Goal: Task Accomplishment & Management: Use online tool/utility

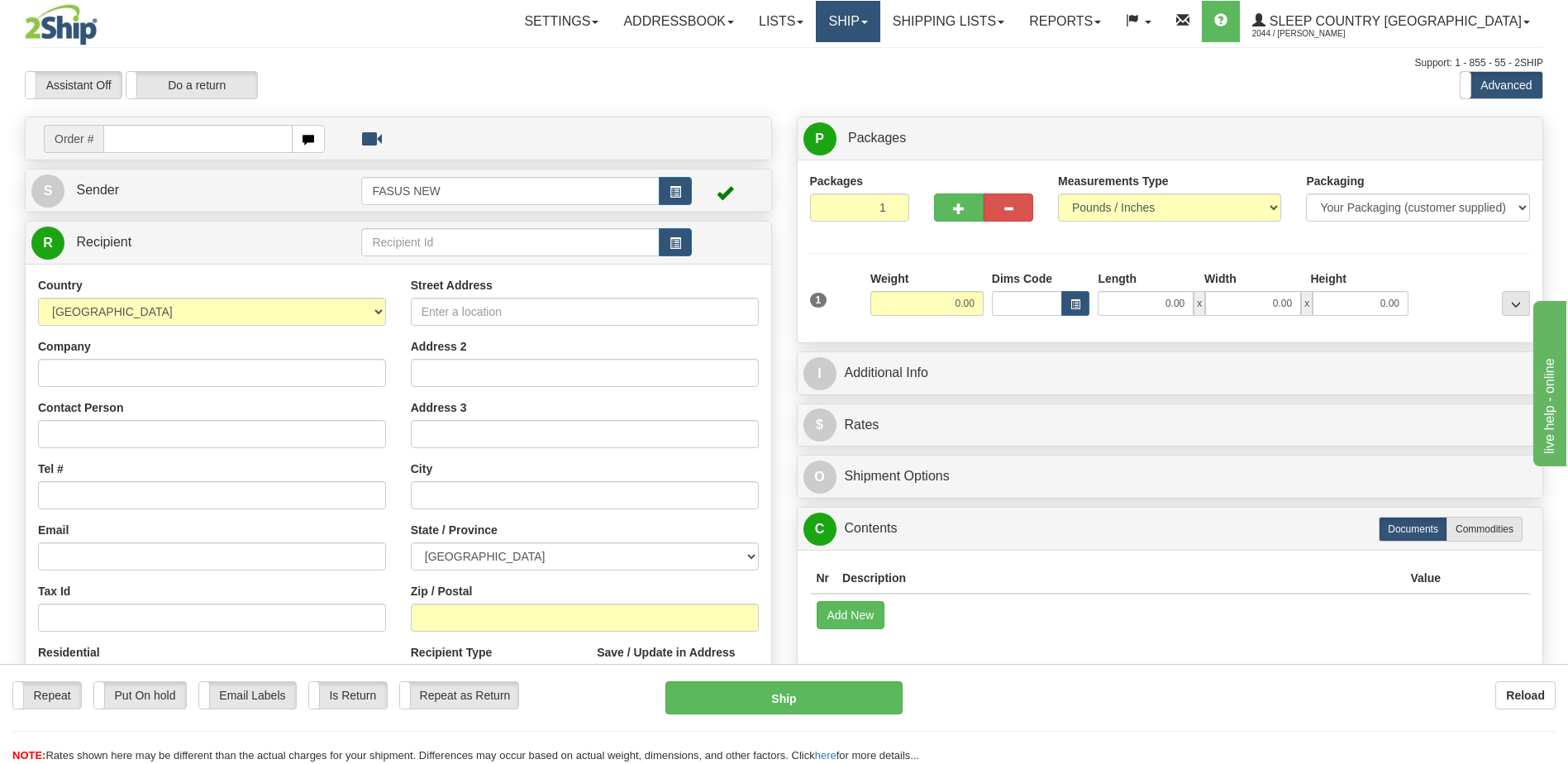
click at [880, 23] on link "Ship" at bounding box center [848, 22] width 64 height 41
click at [864, 78] on span "OnHold / Order Queue" at bounding box center [805, 79] width 117 height 13
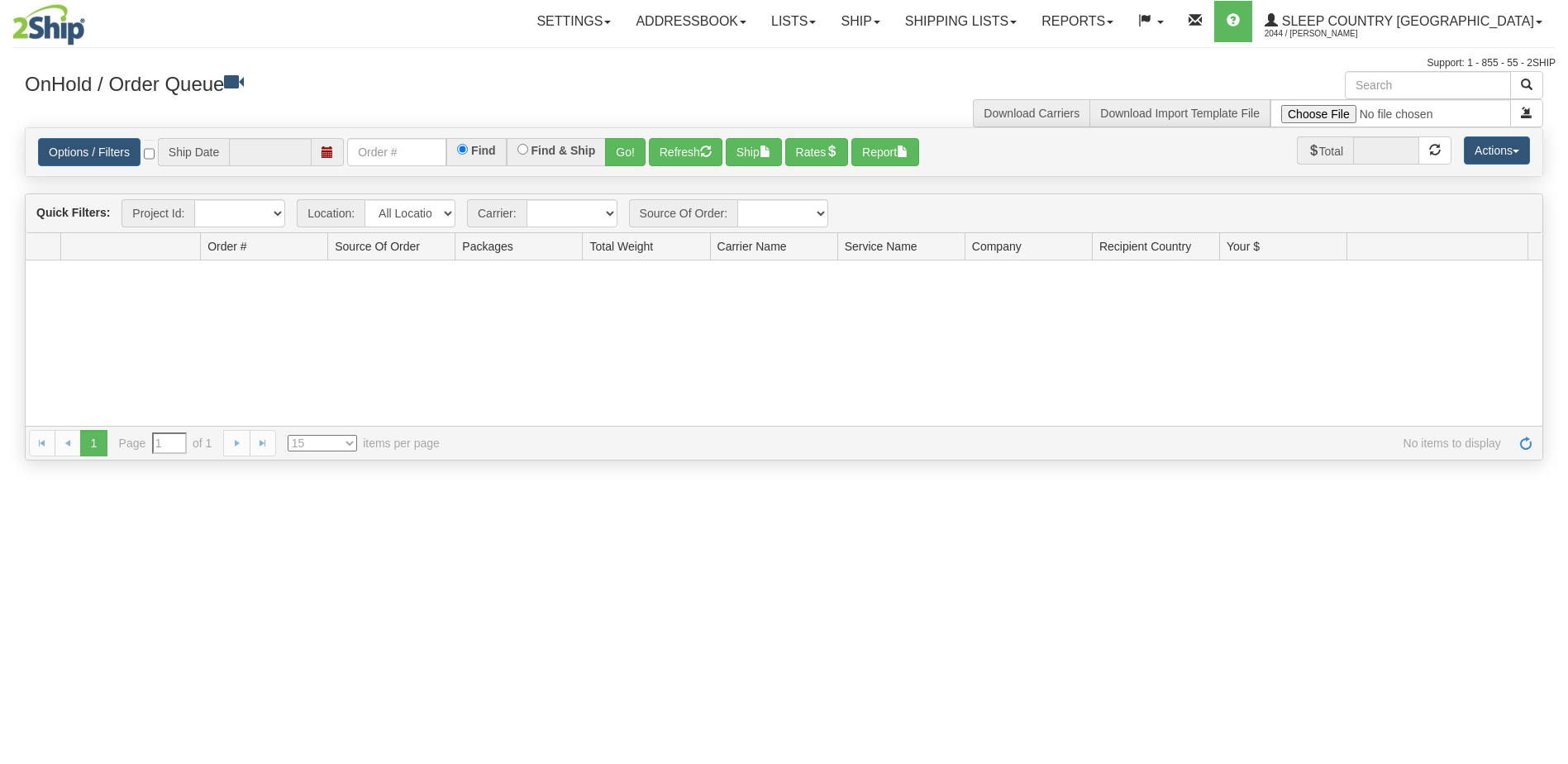
type input "[DATE]"
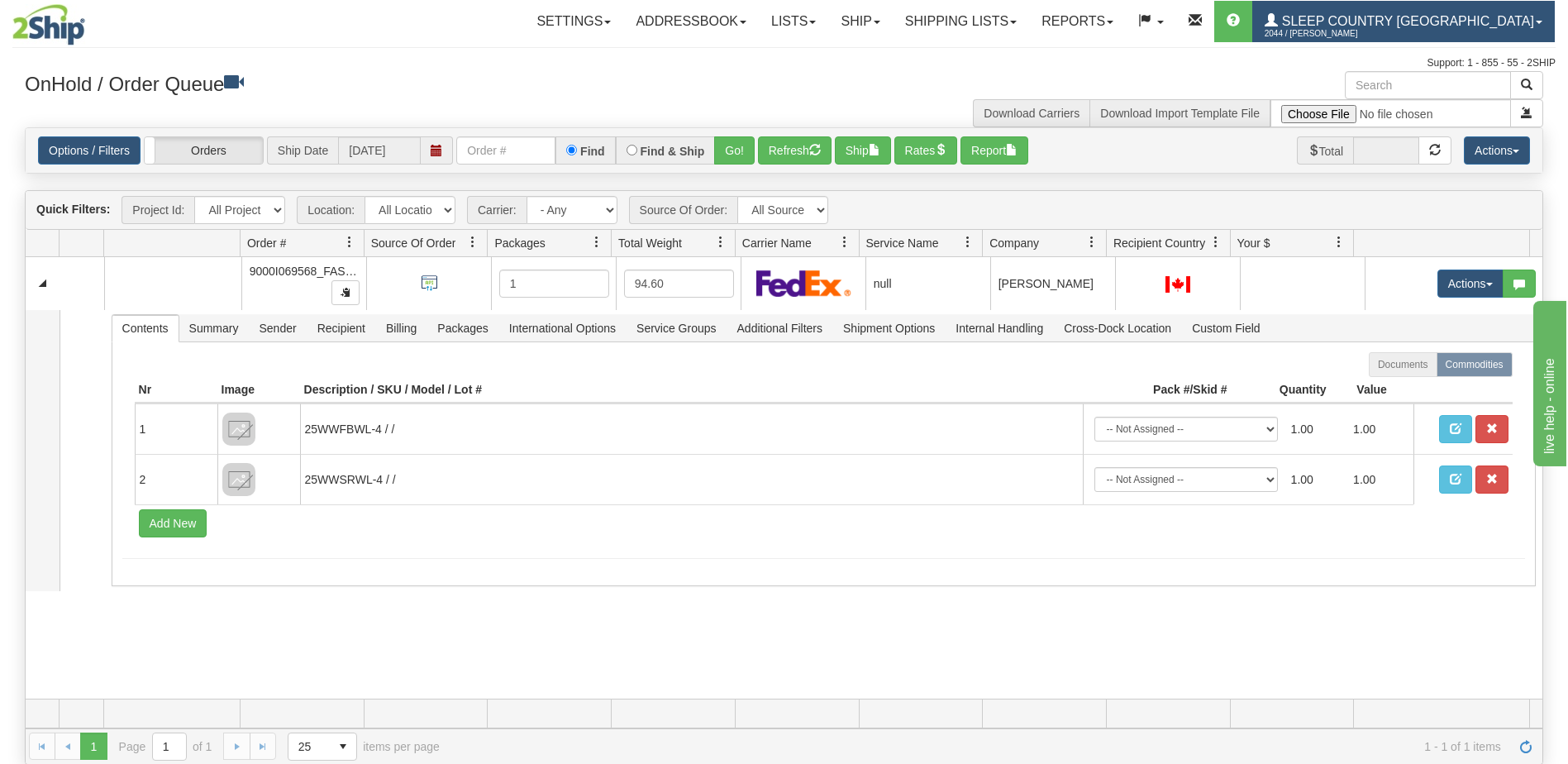
click at [1389, 26] on span "2044 / [PERSON_NAME]" at bounding box center [1326, 34] width 124 height 16
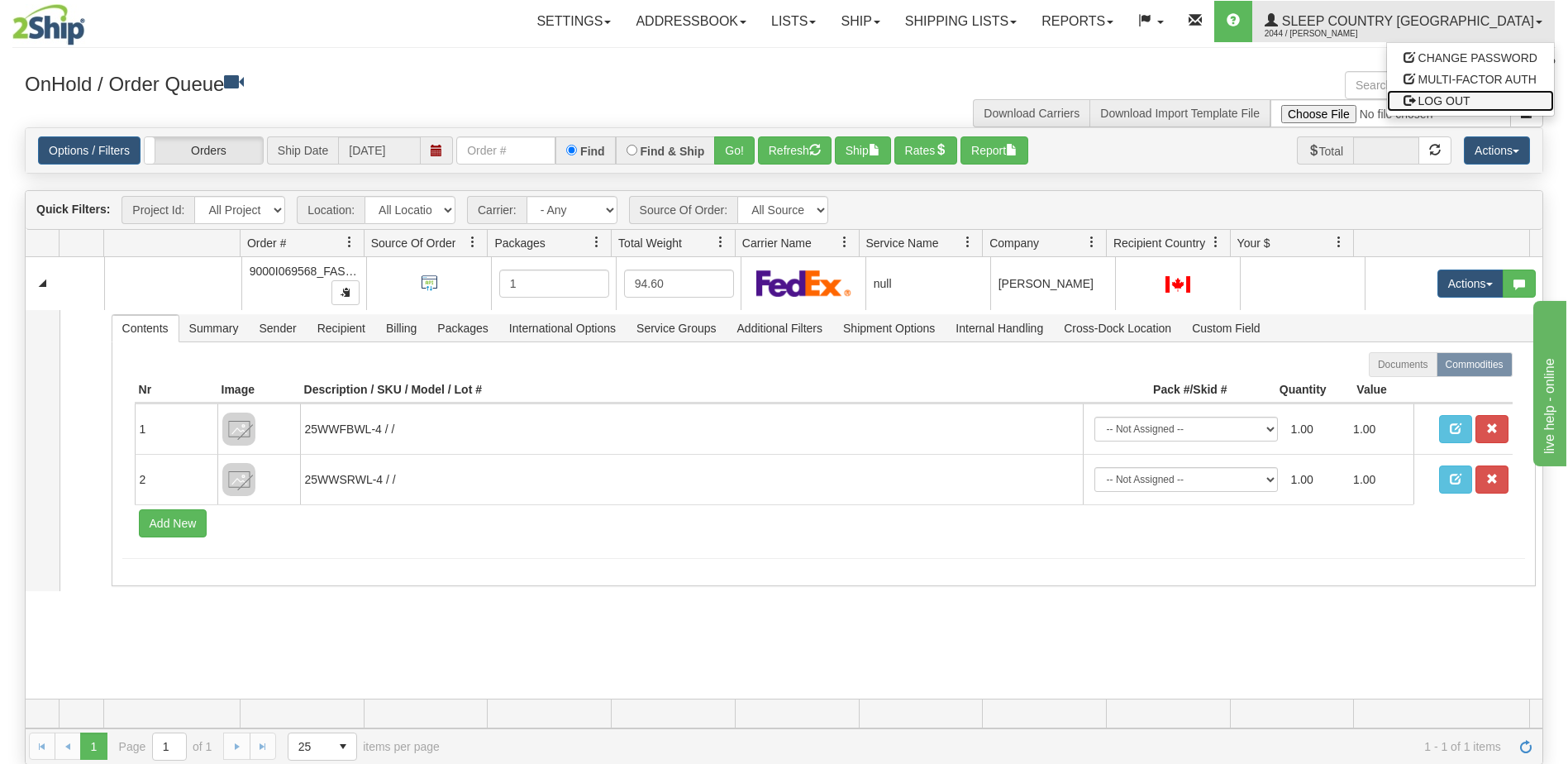
click at [1443, 99] on span "LOG OUT" at bounding box center [1444, 100] width 52 height 13
